Goal: Task Accomplishment & Management: Use online tool/utility

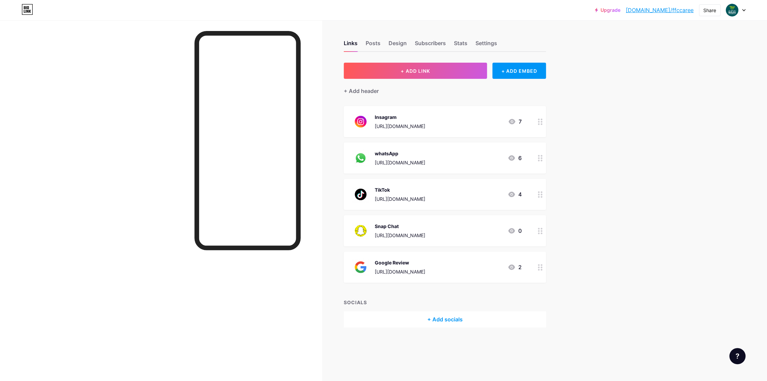
drag, startPoint x: 372, startPoint y: 160, endPoint x: 450, endPoint y: 162, distance: 77.9
click at [450, 162] on div "whatsApp [URL][DOMAIN_NAME] 6" at bounding box center [437, 158] width 170 height 18
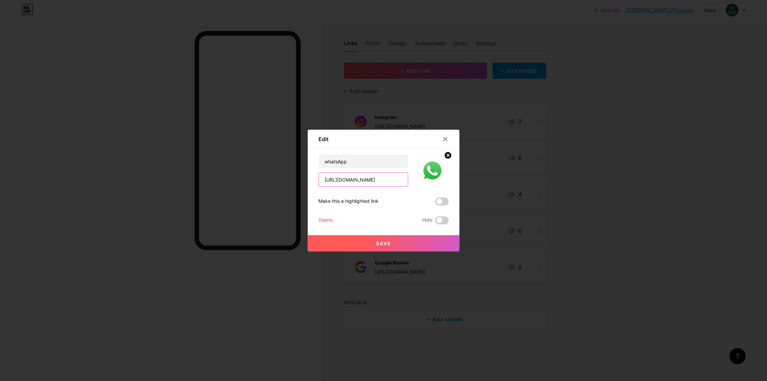
drag, startPoint x: 393, startPoint y: 178, endPoint x: 237, endPoint y: 175, distance: 156.8
click at [237, 175] on div "Edit Content YouTube Play YouTube video without leaving your page. ADD Vimeo Pl…" at bounding box center [383, 190] width 767 height 381
drag, startPoint x: 445, startPoint y: 139, endPoint x: 482, endPoint y: 98, distance: 55.4
click at [445, 139] on icon at bounding box center [446, 140] width 4 height 4
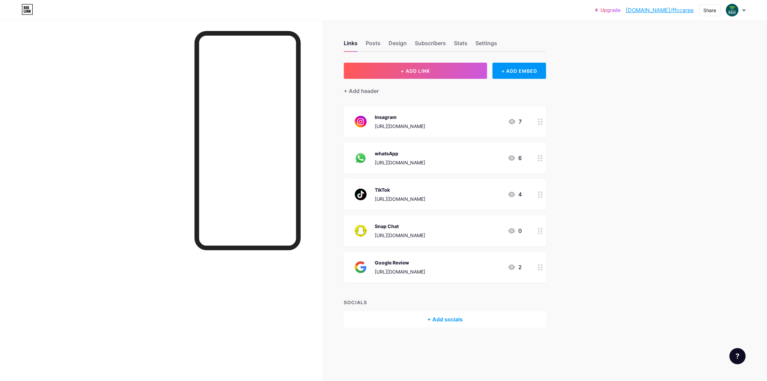
click at [440, 160] on div "whatsApp [URL][DOMAIN_NAME] 6" at bounding box center [437, 158] width 170 height 18
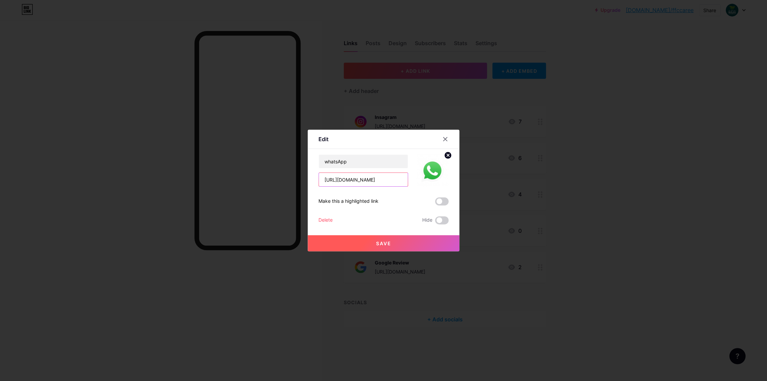
drag, startPoint x: 392, startPoint y: 180, endPoint x: 281, endPoint y: 180, distance: 110.2
click at [281, 180] on div "Edit Content YouTube Play YouTube video without leaving your page. ADD Vimeo Pl…" at bounding box center [383, 190] width 767 height 381
drag, startPoint x: 356, startPoint y: 181, endPoint x: 363, endPoint y: 181, distance: 6.7
click at [356, 181] on input "[URL][DOMAIN_NAME]" at bounding box center [363, 179] width 89 height 13
click at [364, 180] on input "[URL][DOMAIN_NAME]" at bounding box center [363, 179] width 89 height 13
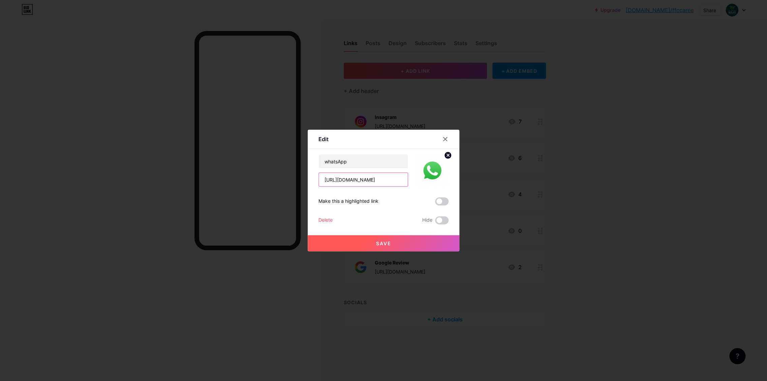
drag, startPoint x: 364, startPoint y: 179, endPoint x: 250, endPoint y: 177, distance: 113.9
click at [250, 177] on div "Edit Content YouTube Play YouTube video without leaving your page. ADD Vimeo Pl…" at bounding box center [383, 190] width 767 height 381
